Goal: Task Accomplishment & Management: Manage account settings

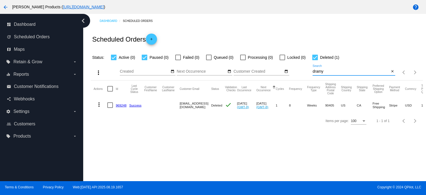
drag, startPoint x: 325, startPoint y: 71, endPoint x: 296, endPoint y: 74, distance: 29.0
click at [296, 74] on div "more_vert Aug Jan Feb Mar [DATE]" at bounding box center [257, 71] width 332 height 20
paste input "[EMAIL_ADDRESS]"
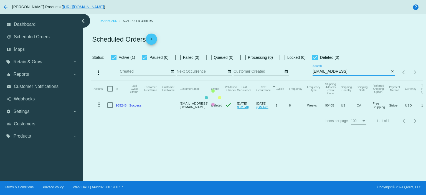
type input "[EMAIL_ADDRESS]"
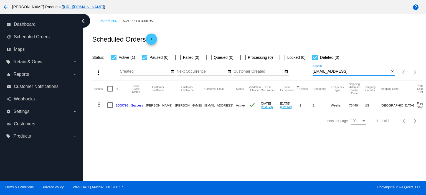
click at [126, 106] on link "1009796" at bounding box center [122, 105] width 12 height 4
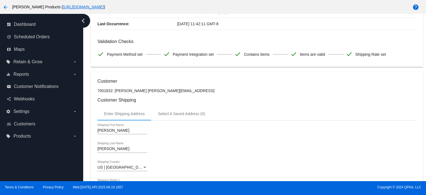
scroll to position [111, 0]
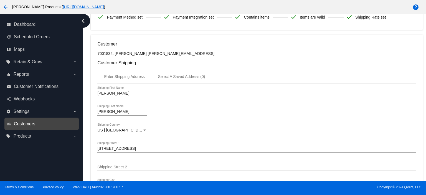
click at [32, 121] on span "Customers" at bounding box center [24, 123] width 21 height 5
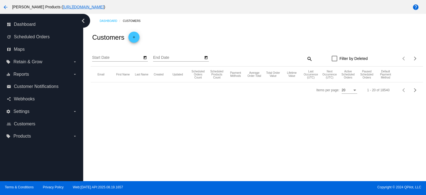
click at [310, 58] on mat-icon "search" at bounding box center [309, 58] width 7 height 9
click at [244, 59] on input "Search" at bounding box center [271, 57] width 83 height 4
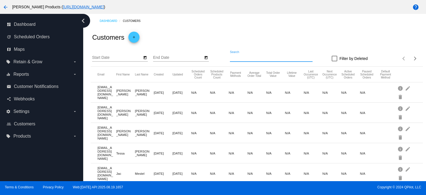
paste input "[EMAIL_ADDRESS]"
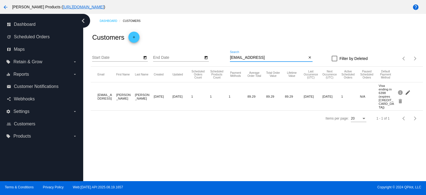
type input "[EMAIL_ADDRESS]"
click at [409, 88] on mat-icon "edit" at bounding box center [408, 92] width 7 height 9
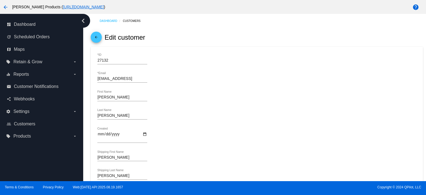
click at [145, 78] on input "[EMAIL_ADDRESS]" at bounding box center [122, 78] width 50 height 4
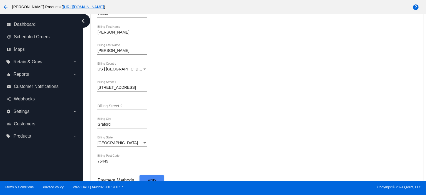
scroll to position [342, 0]
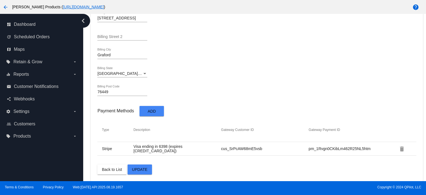
type input "[EMAIL_ADDRESS][DOMAIN_NAME]"
click at [133, 168] on span "Update" at bounding box center [140, 169] width 16 height 4
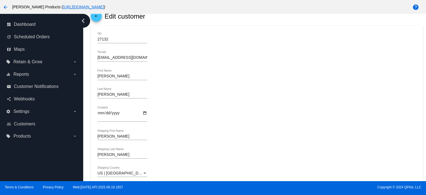
scroll to position [0, 0]
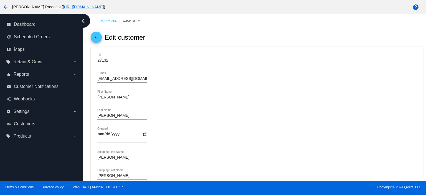
click at [94, 35] on mat-icon "arrow_back" at bounding box center [96, 38] width 7 height 7
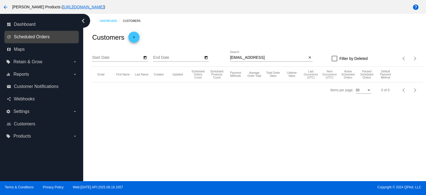
click at [41, 38] on span "Scheduled Orders" at bounding box center [32, 36] width 36 height 5
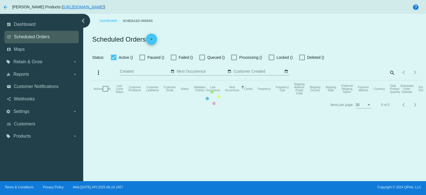
checkbox input "true"
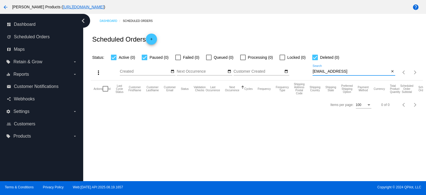
click at [361, 72] on input "[EMAIL_ADDRESS]" at bounding box center [350, 71] width 77 height 4
type input "[EMAIL_ADDRESS][DOMAIN_NAME]"
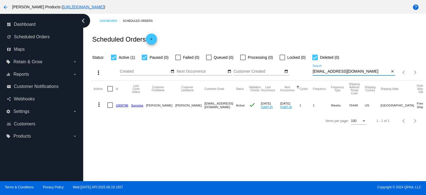
click at [124, 104] on link "1009796" at bounding box center [122, 105] width 12 height 4
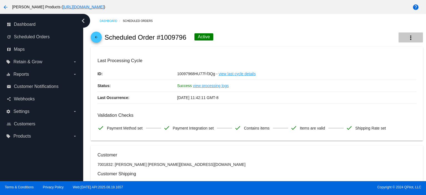
click at [407, 35] on mat-icon "more_vert" at bounding box center [410, 37] width 7 height 7
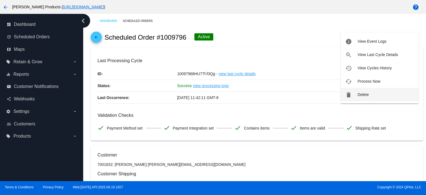
click at [369, 93] on button "delete Delete" at bounding box center [380, 94] width 78 height 13
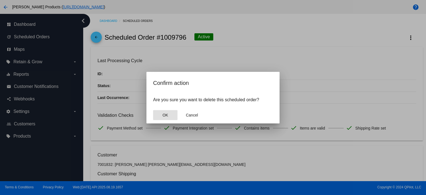
click at [162, 116] on button "OK" at bounding box center [165, 115] width 24 height 10
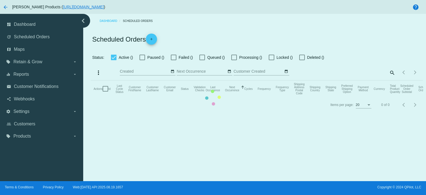
checkbox input "true"
